Goal: Find specific page/section: Find specific page/section

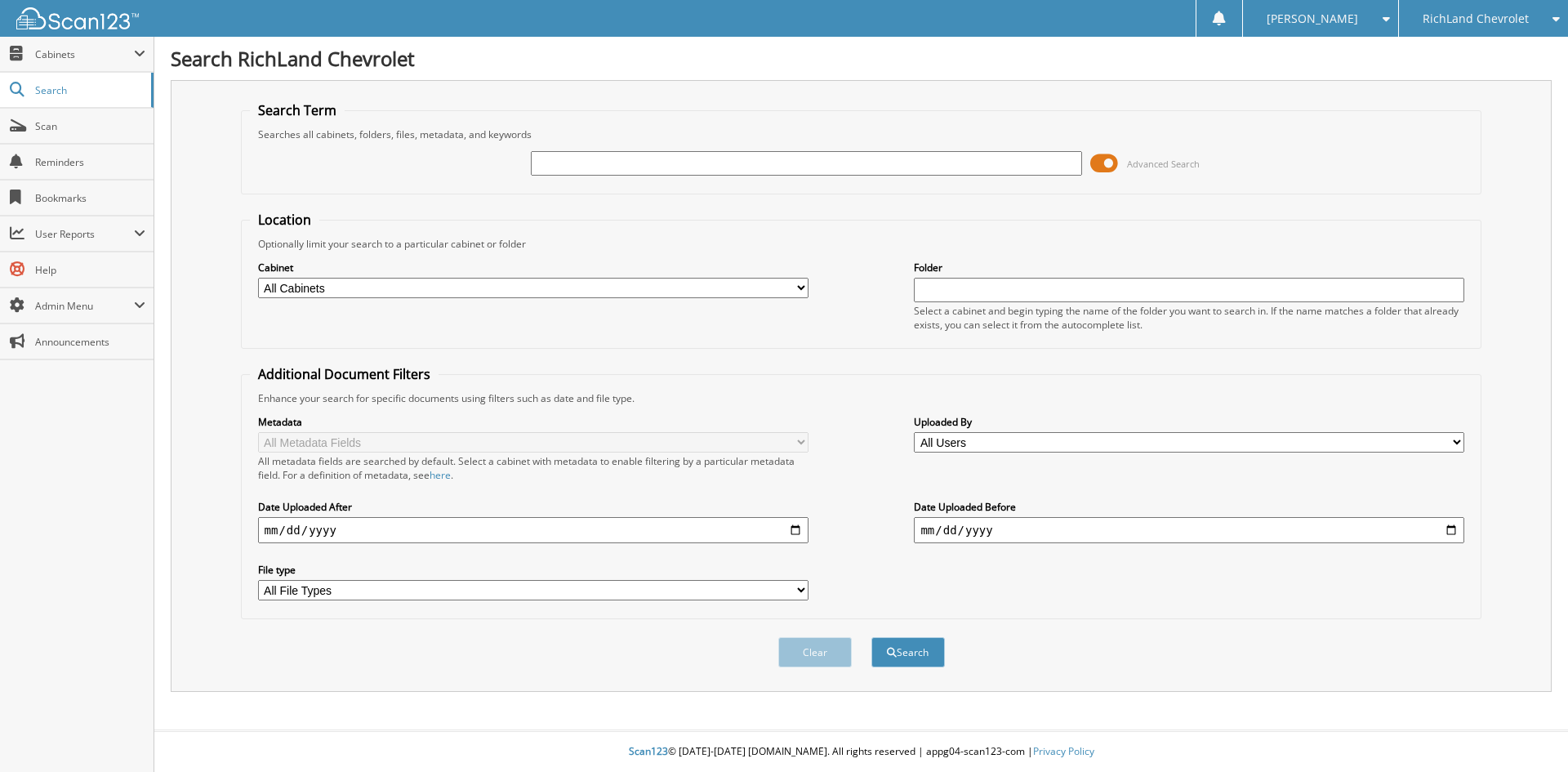
click at [569, 169] on input "text" at bounding box center [806, 163] width 551 height 25
click at [871, 637] on button "Search" at bounding box center [908, 651] width 74 height 30
type input "25CT7269+"
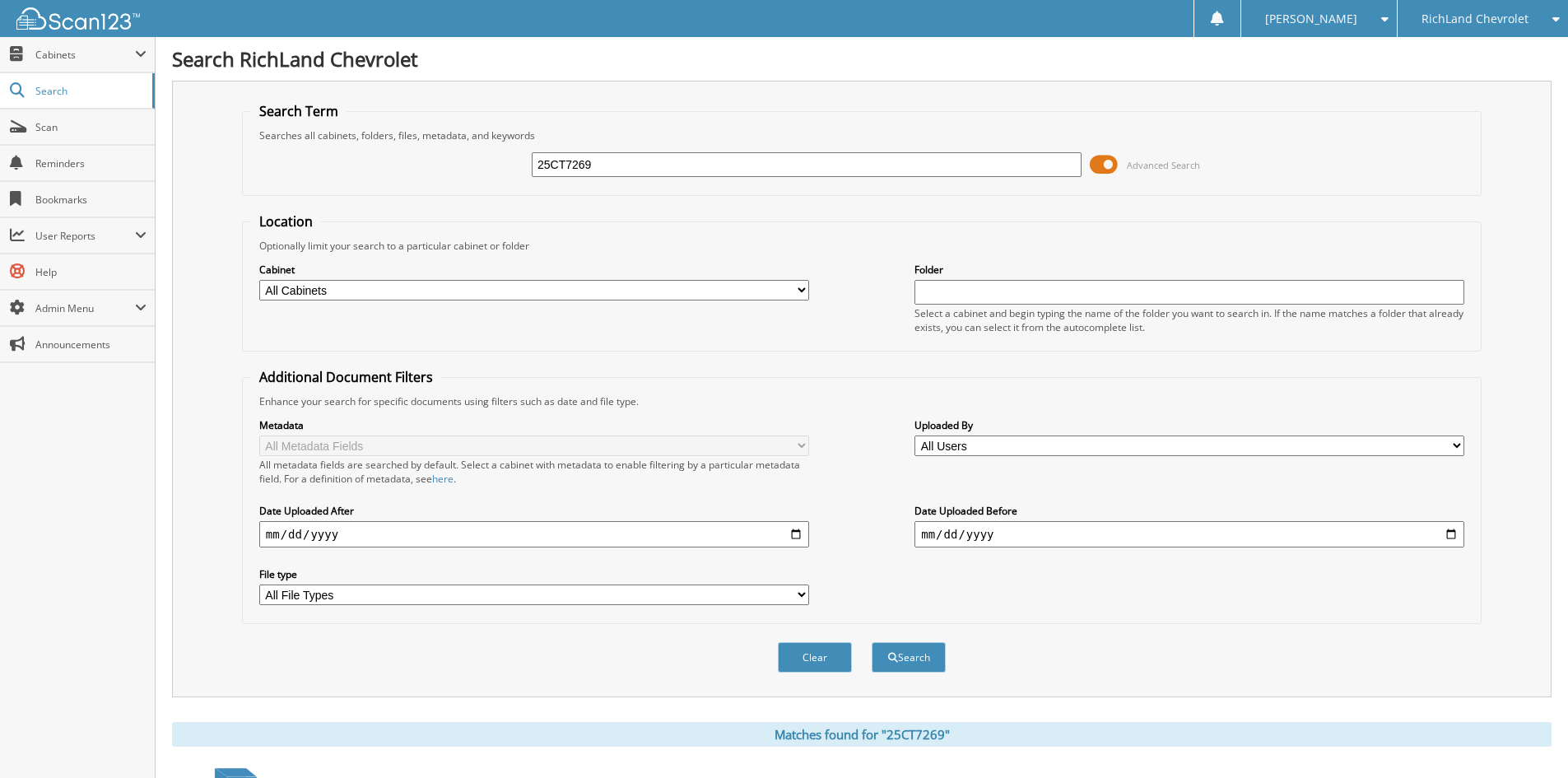
scroll to position [370, 0]
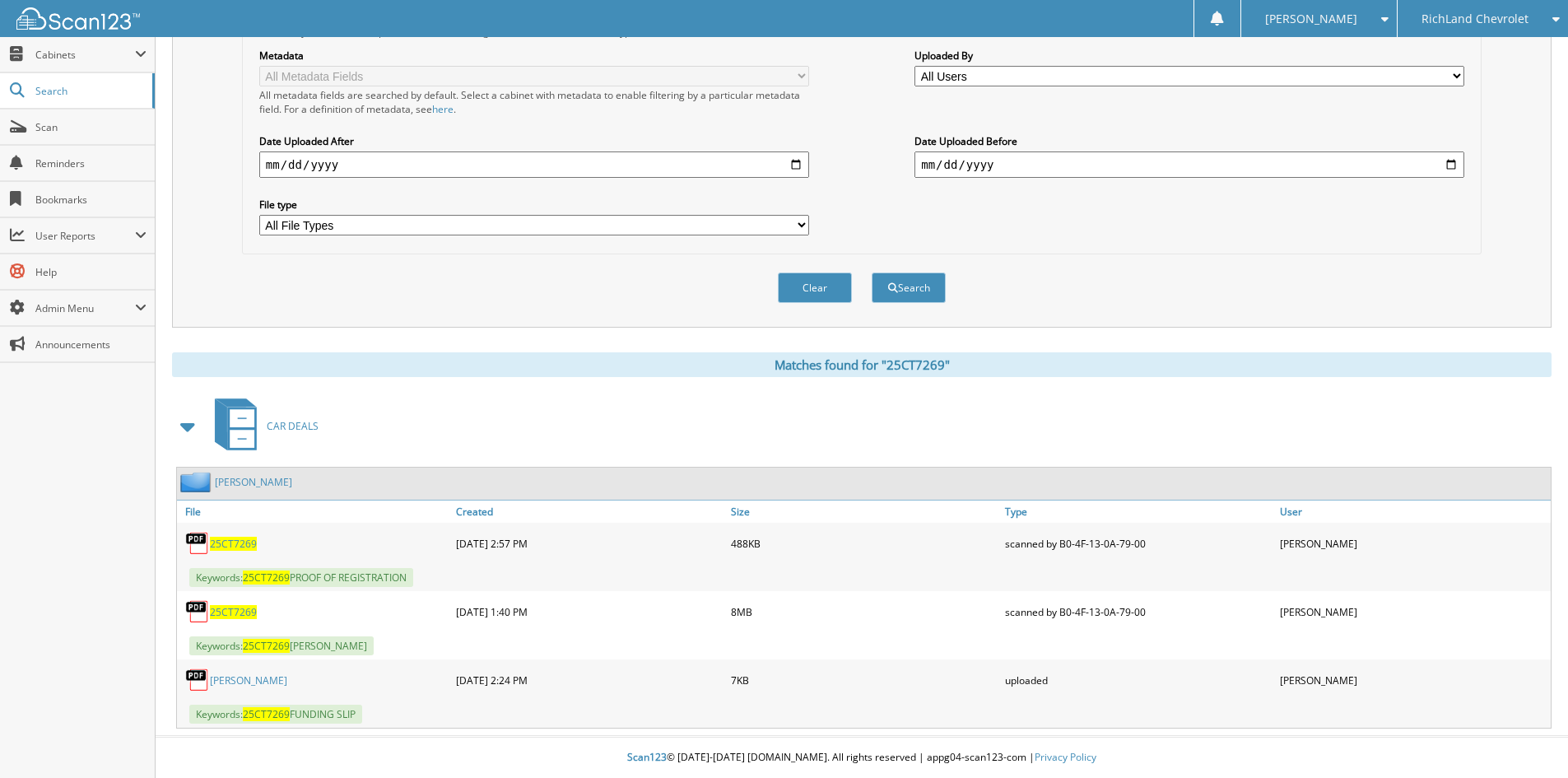
click at [219, 611] on span "25CT7269" at bounding box center [233, 612] width 47 height 14
